Goal: Information Seeking & Learning: Learn about a topic

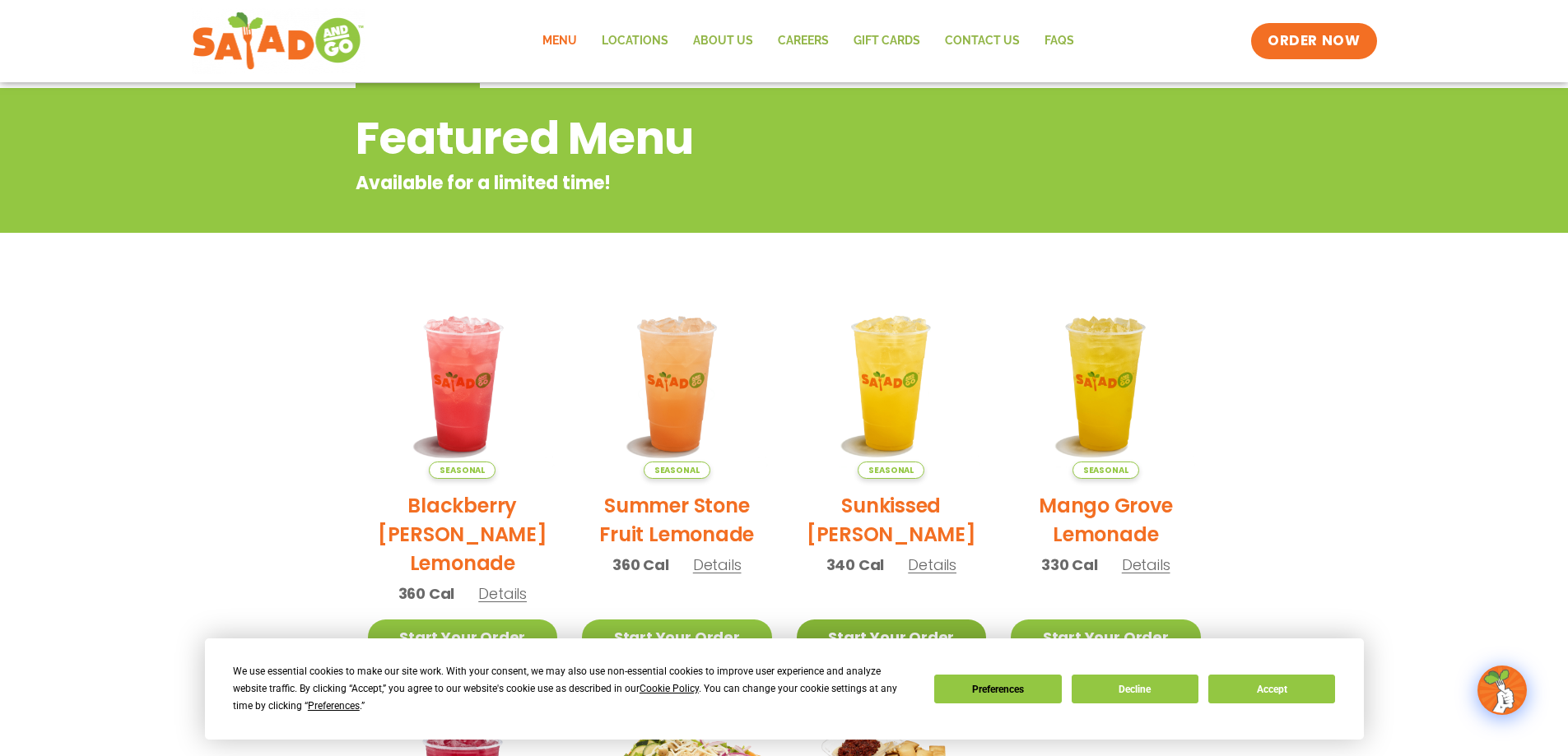
scroll to position [329, 0]
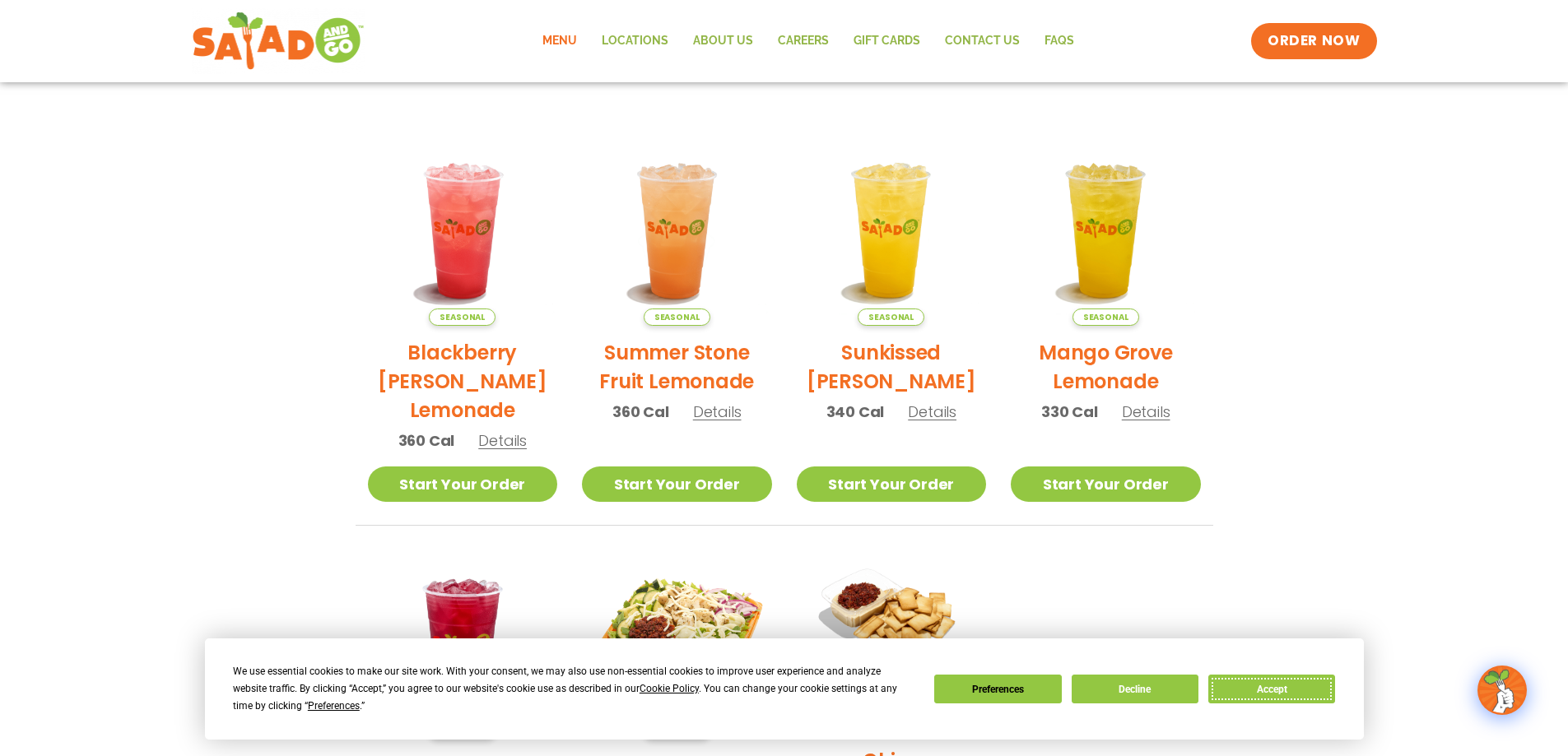
click at [1252, 692] on button "Accept" at bounding box center [1271, 688] width 126 height 29
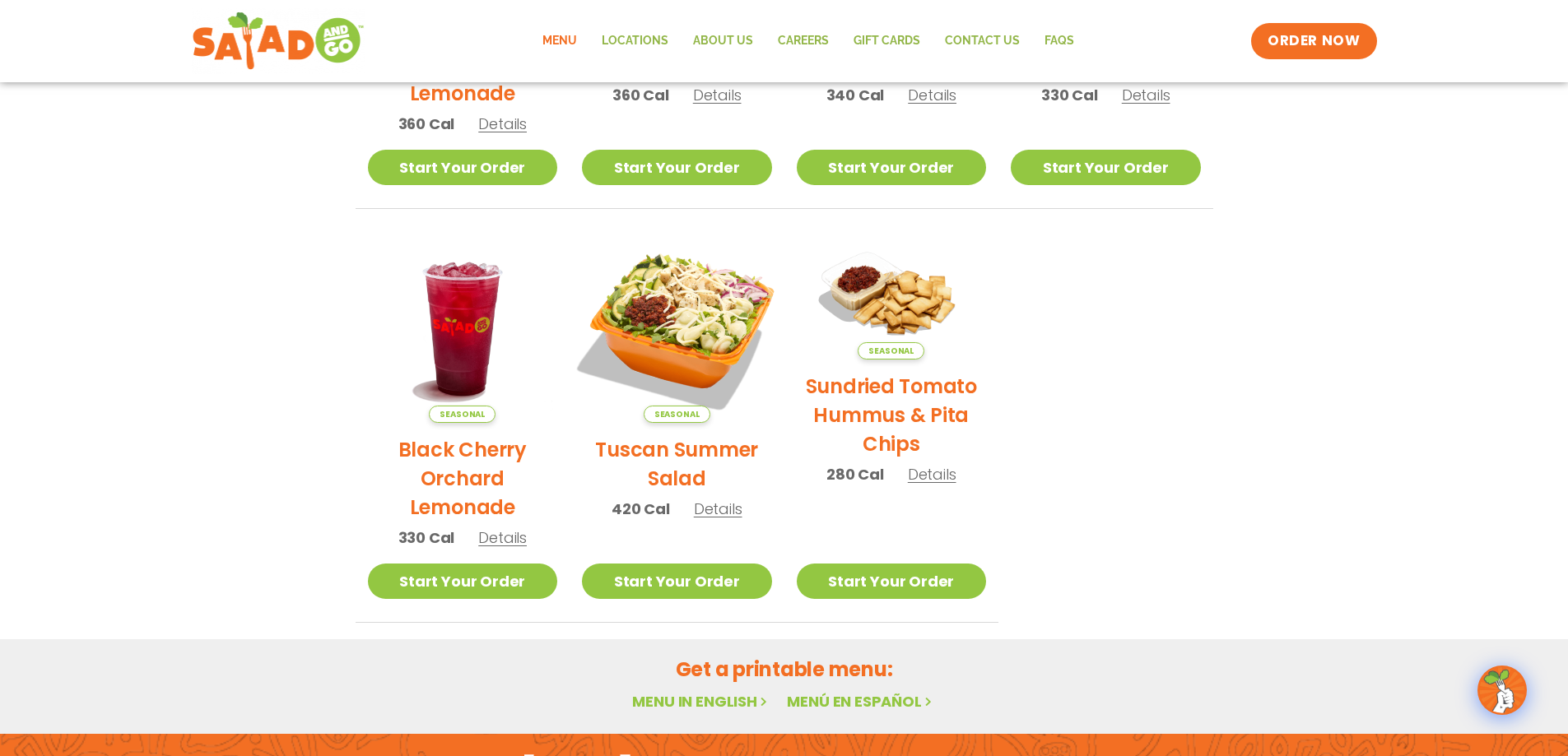
scroll to position [875, 0]
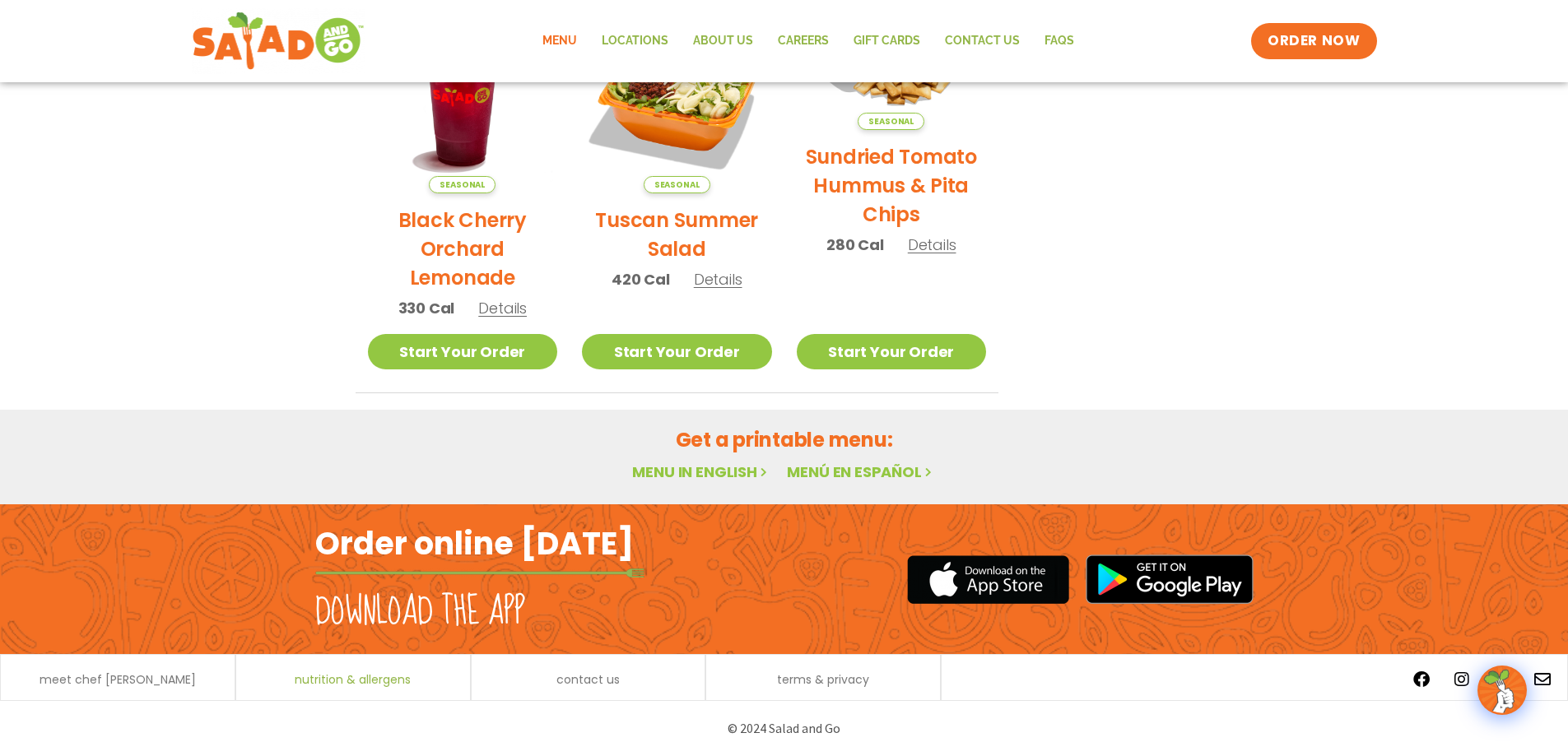
click at [379, 685] on span "nutrition & allergens" at bounding box center [353, 679] width 116 height 11
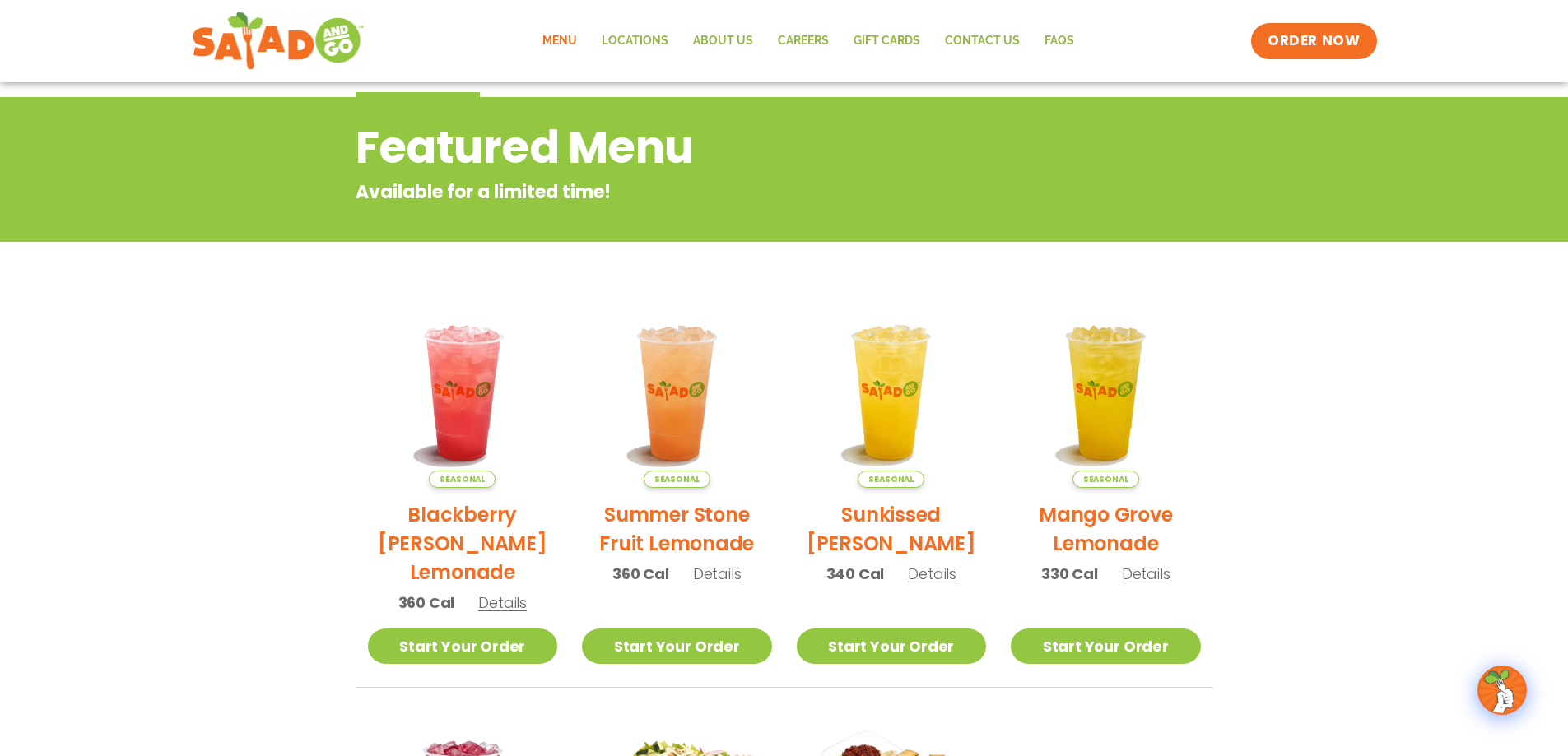
scroll to position [0, 0]
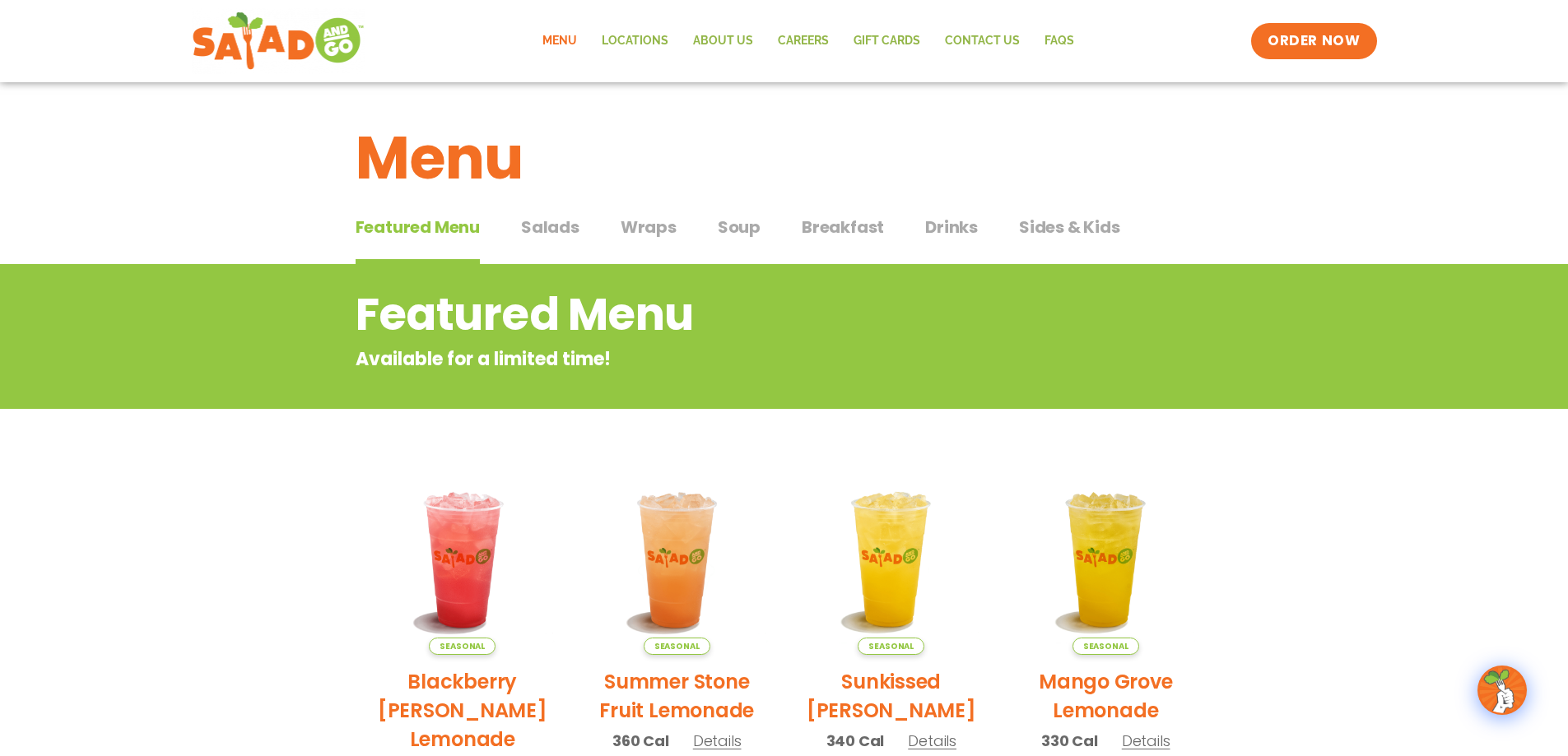
click at [556, 230] on span "Salads" at bounding box center [550, 227] width 59 height 25
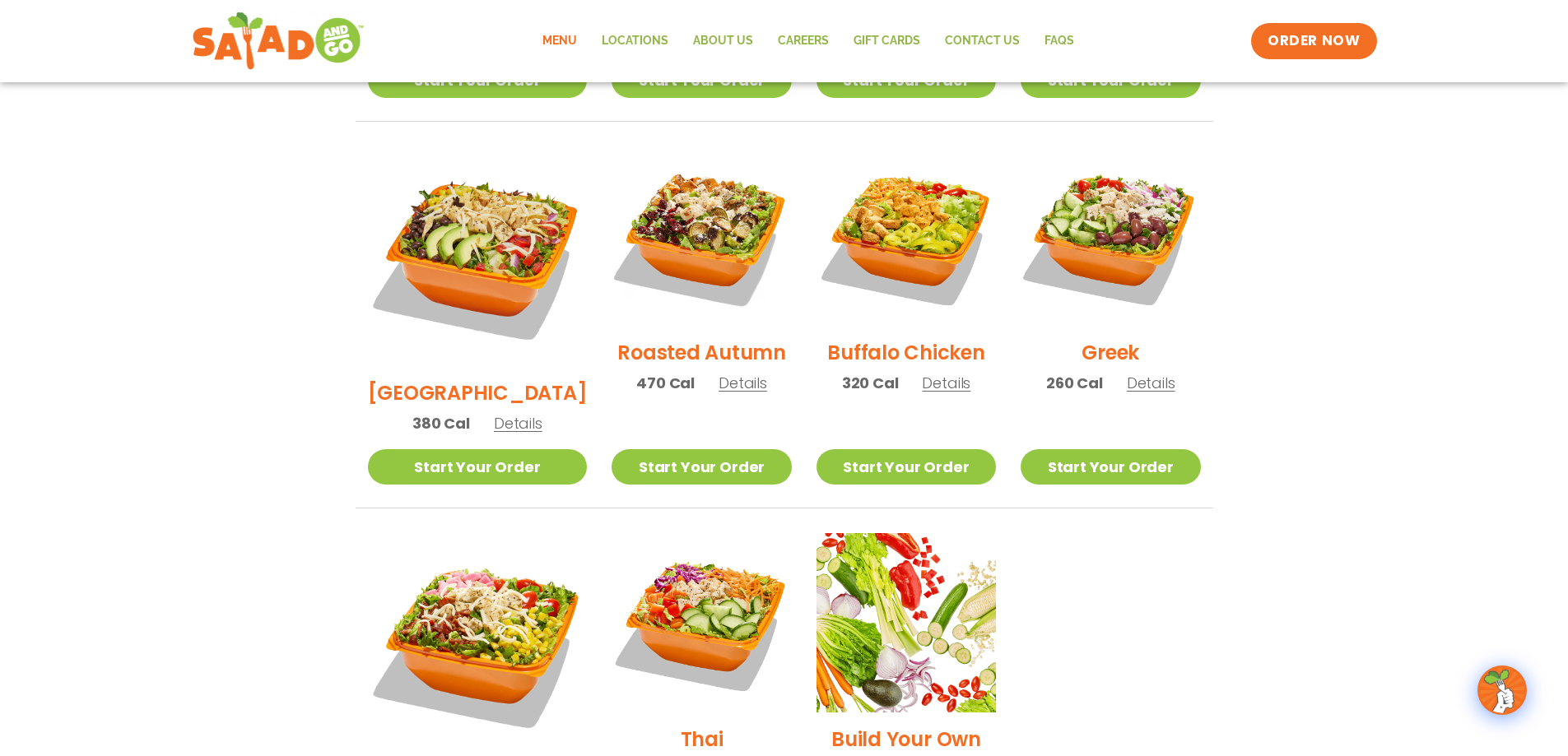
scroll to position [823, 0]
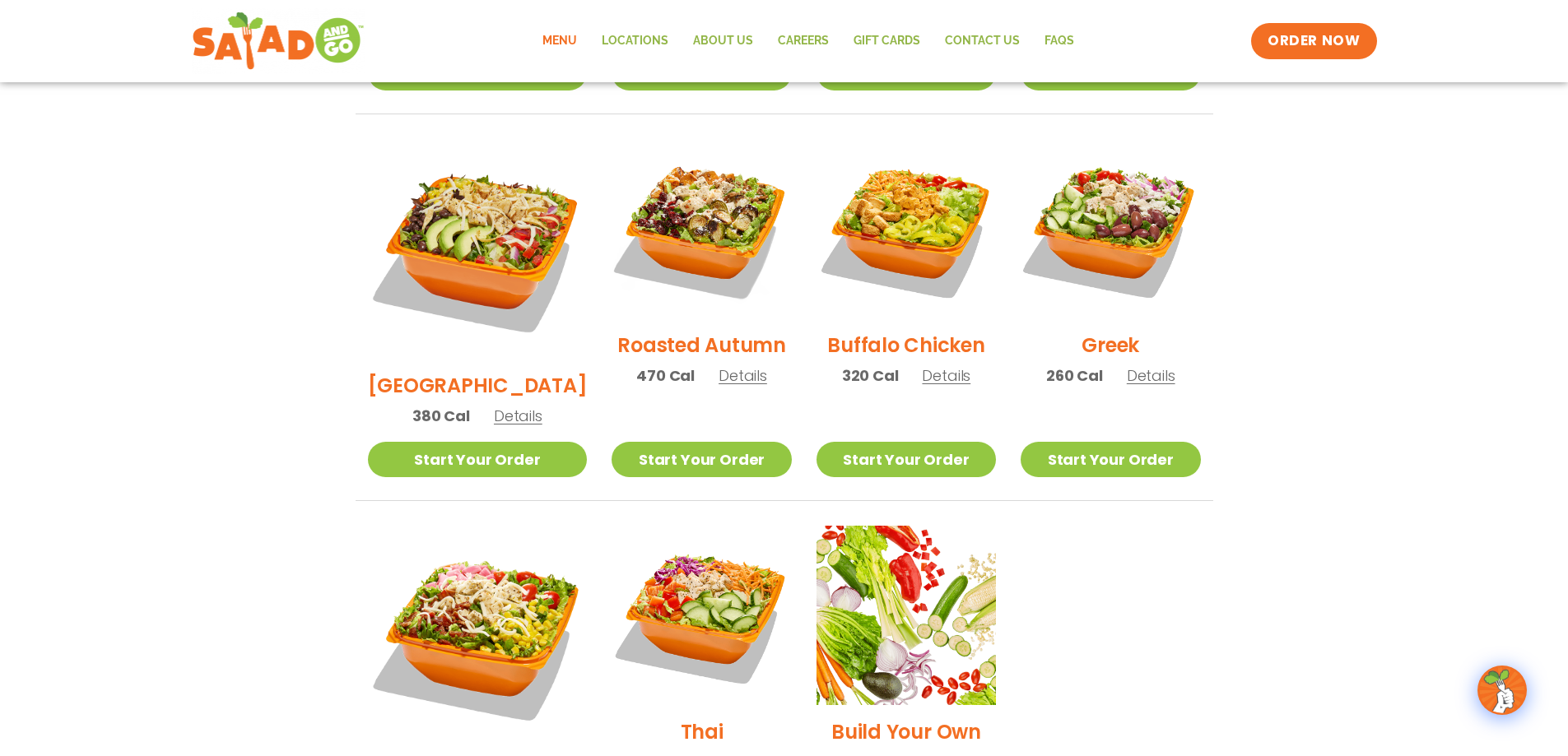
click at [719, 365] on span "Details" at bounding box center [742, 374] width 48 height 20
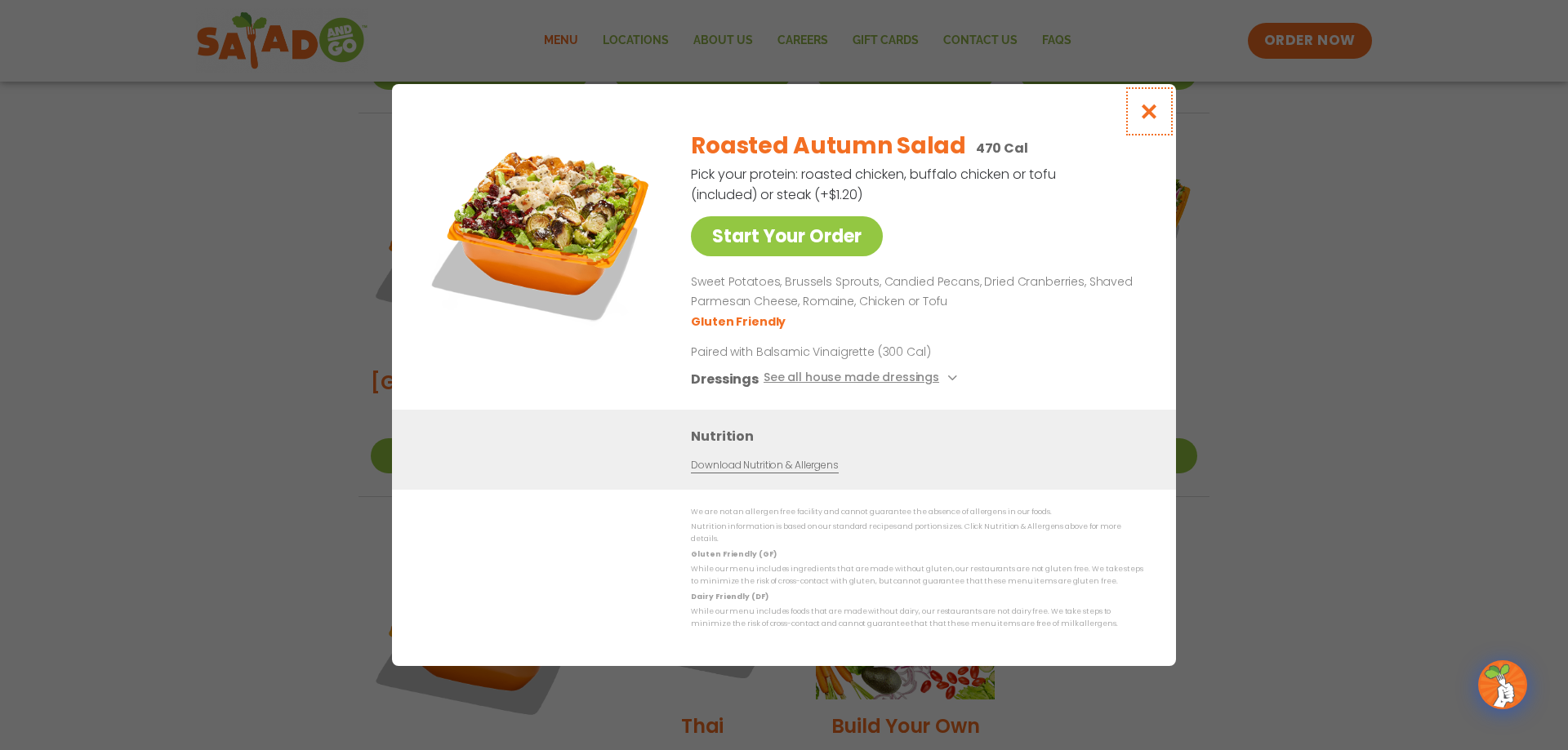
click at [1154, 110] on icon "Close modal" at bounding box center [1148, 111] width 20 height 17
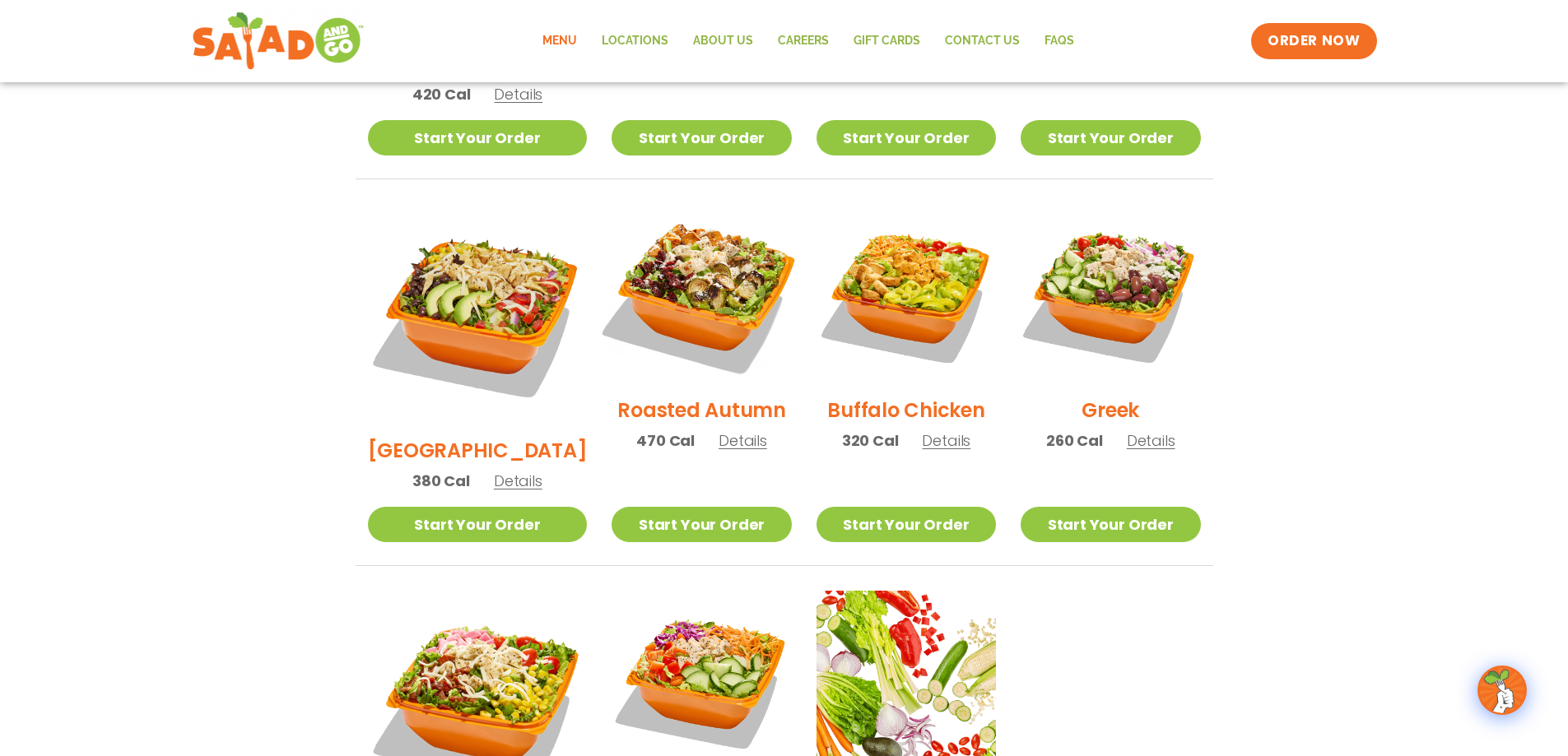
scroll to position [740, 0]
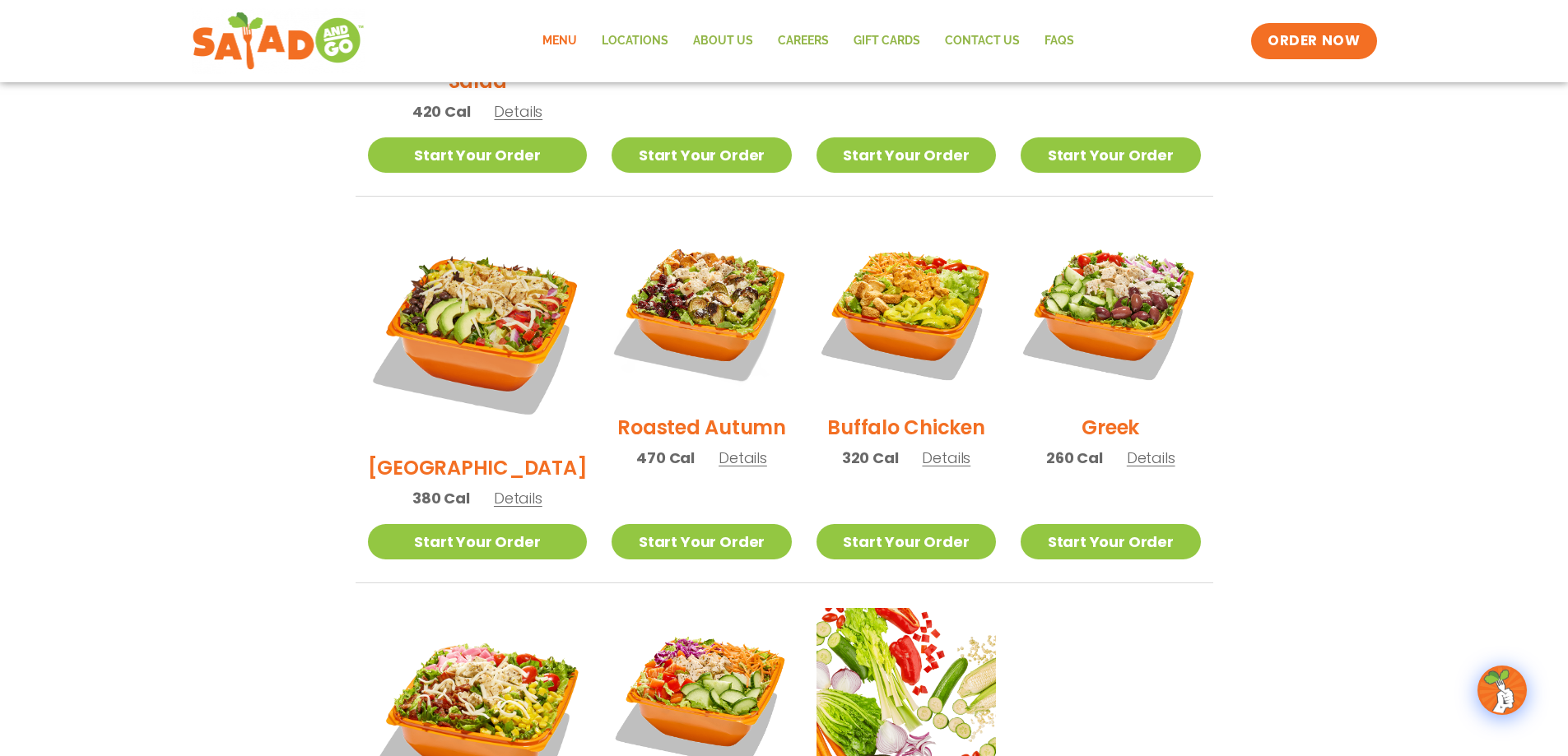
click at [499, 488] on span "Details" at bounding box center [518, 497] width 48 height 20
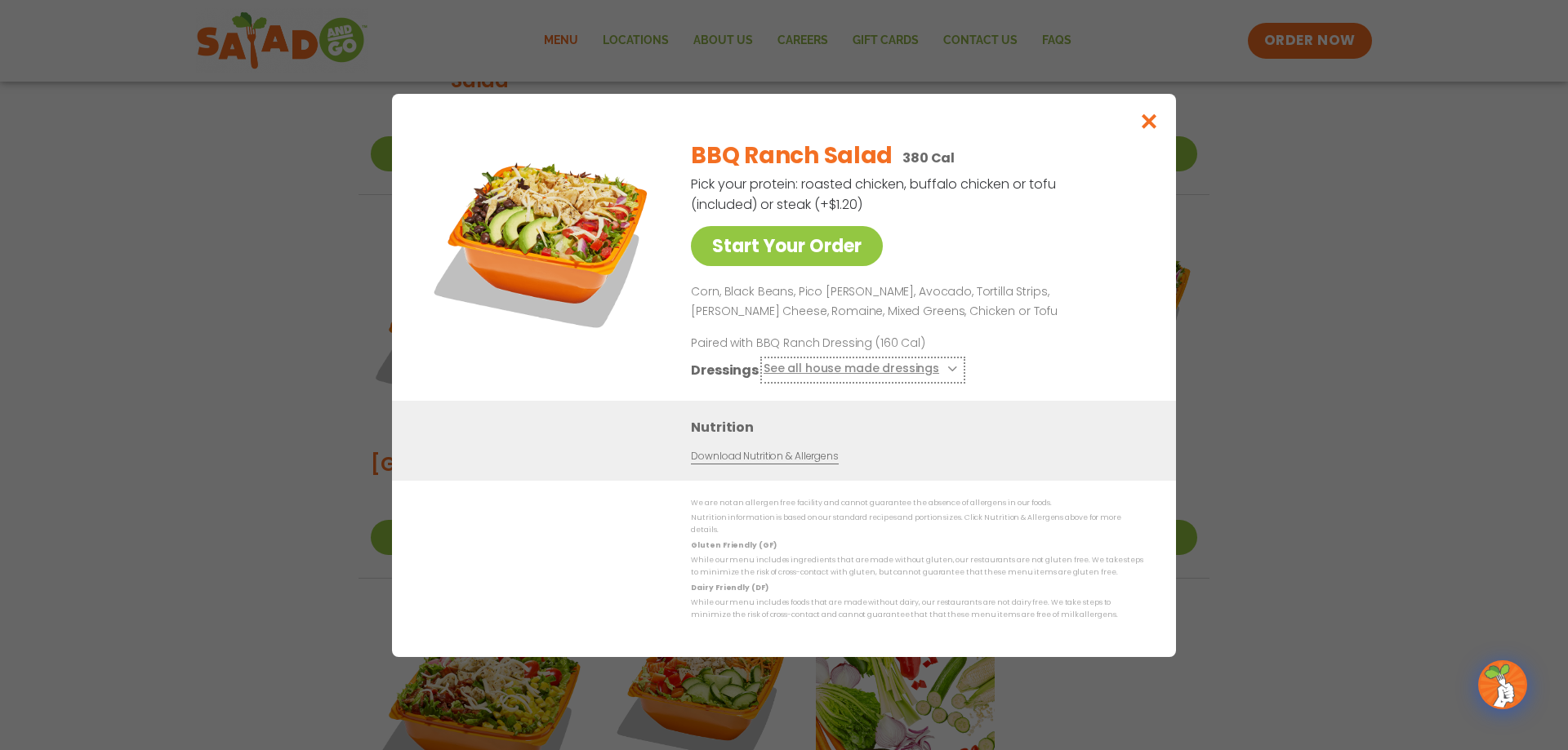
click at [948, 372] on icon at bounding box center [951, 369] width 7 height 7
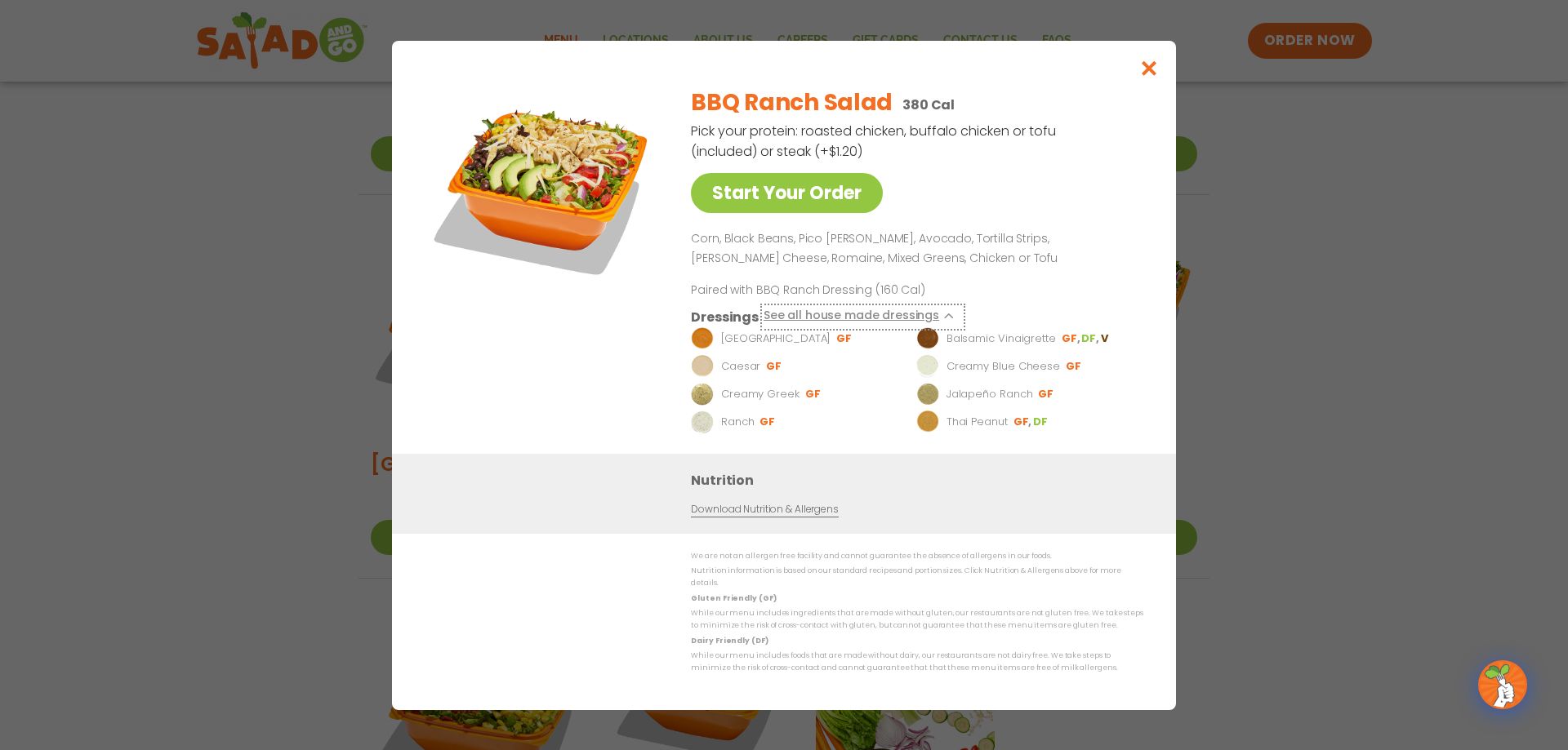
click at [947, 319] on icon at bounding box center [951, 316] width 7 height 7
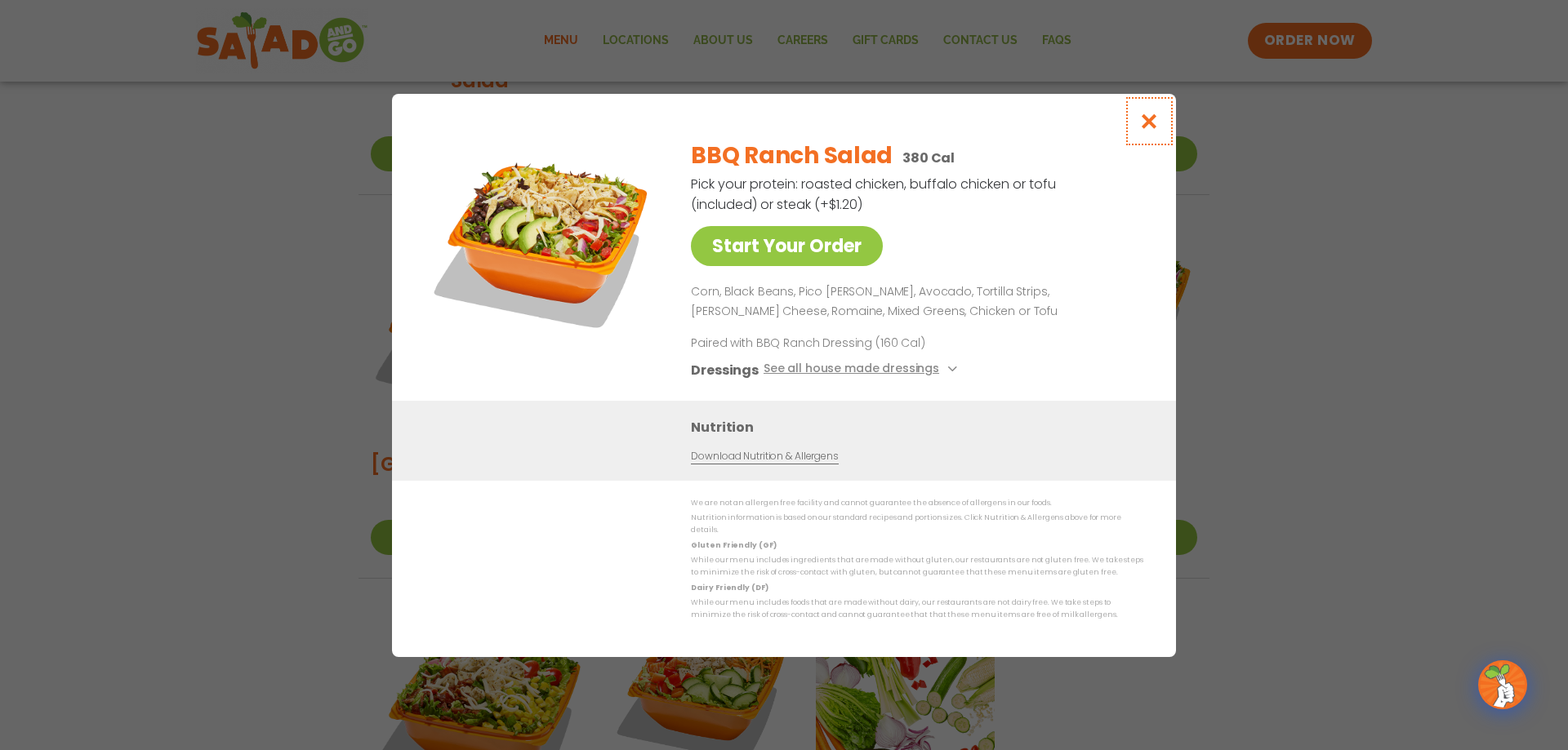
click at [1141, 118] on icon "Close modal" at bounding box center [1148, 121] width 20 height 17
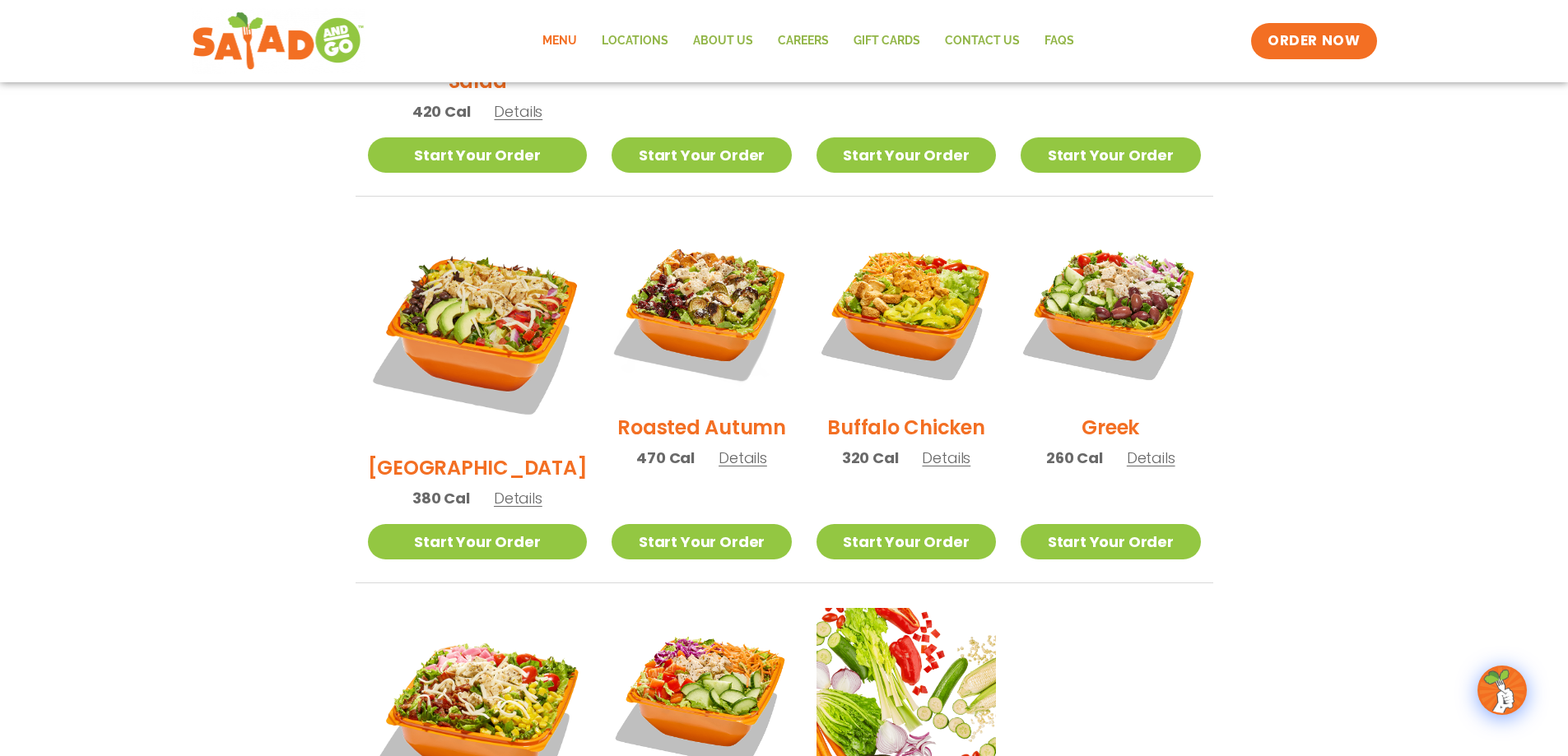
click at [512, 488] on span "Details" at bounding box center [518, 497] width 48 height 20
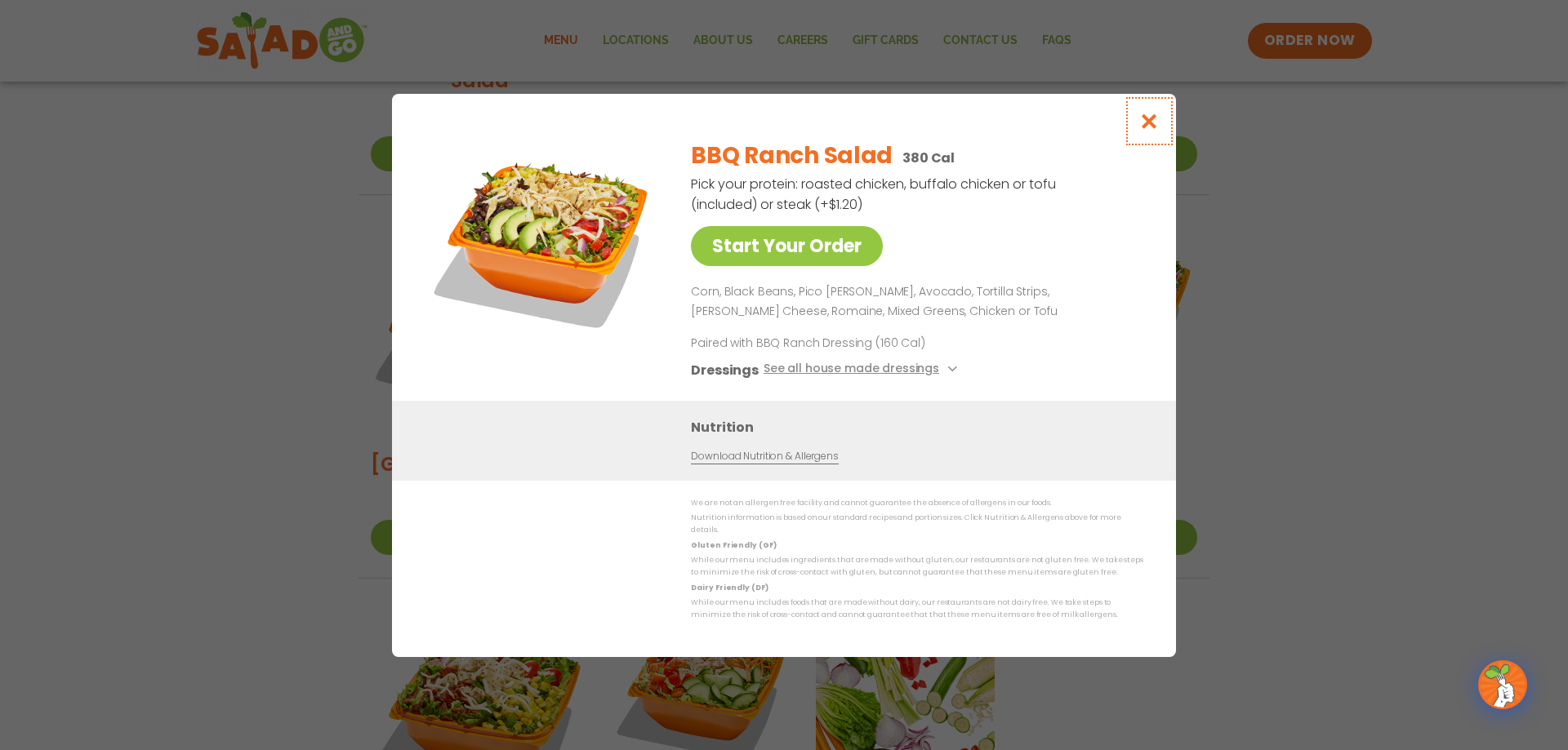
click at [1142, 124] on icon "Close modal" at bounding box center [1148, 121] width 20 height 17
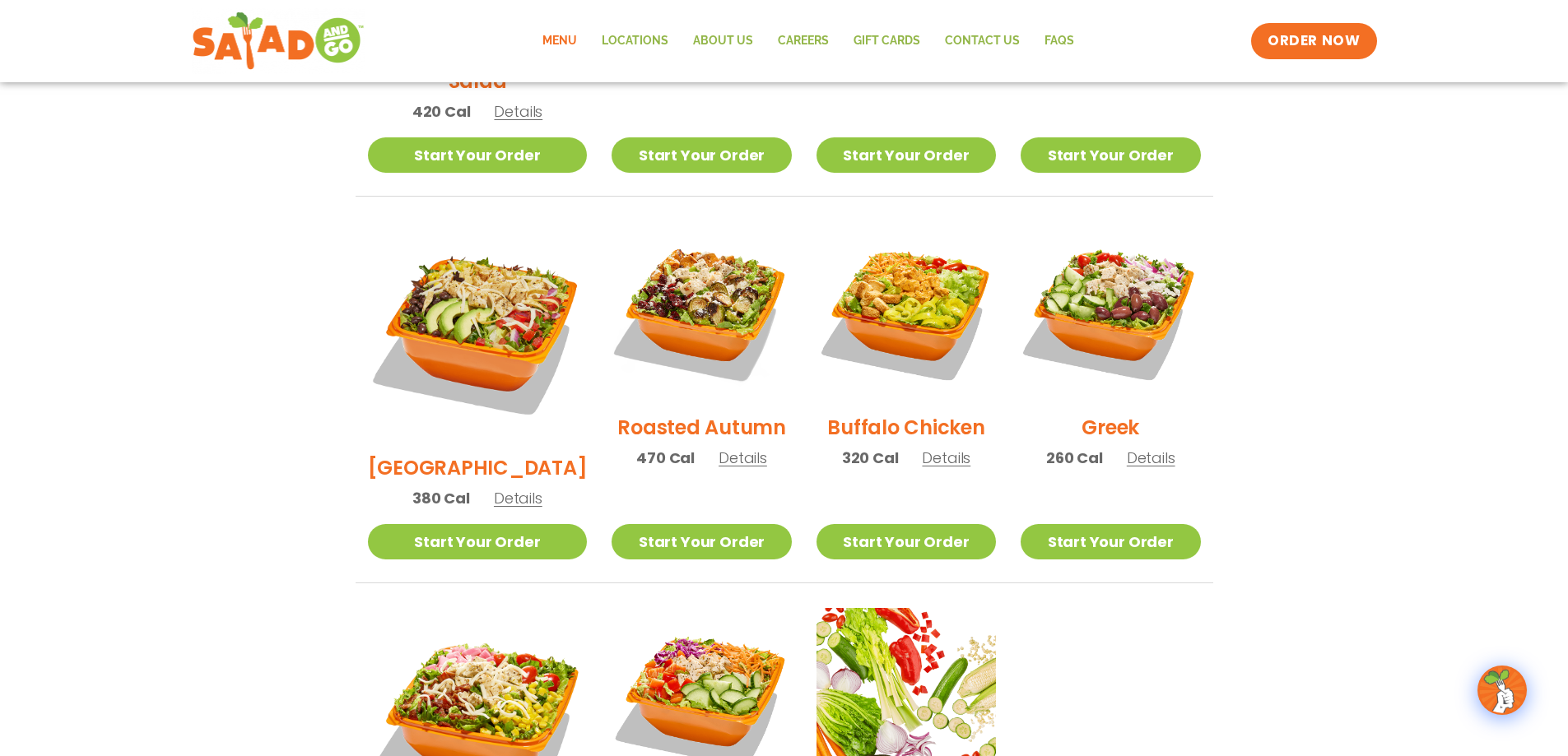
click at [1334, 305] on section "Salads Our house-made dressings make our huge portions even more delicious. Goo…" at bounding box center [784, 246] width 1568 height 1446
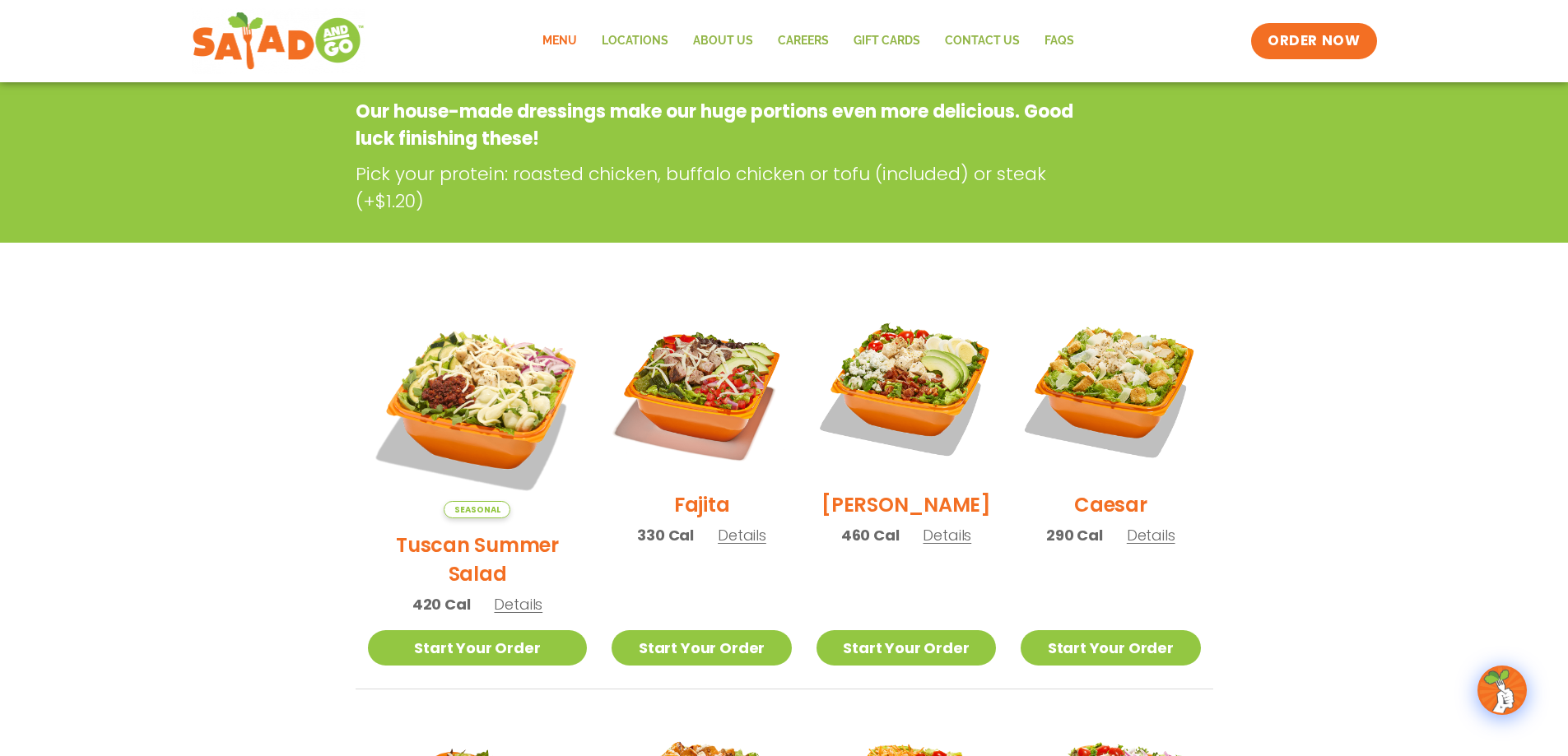
scroll to position [82, 0]
